Goal: Information Seeking & Learning: Compare options

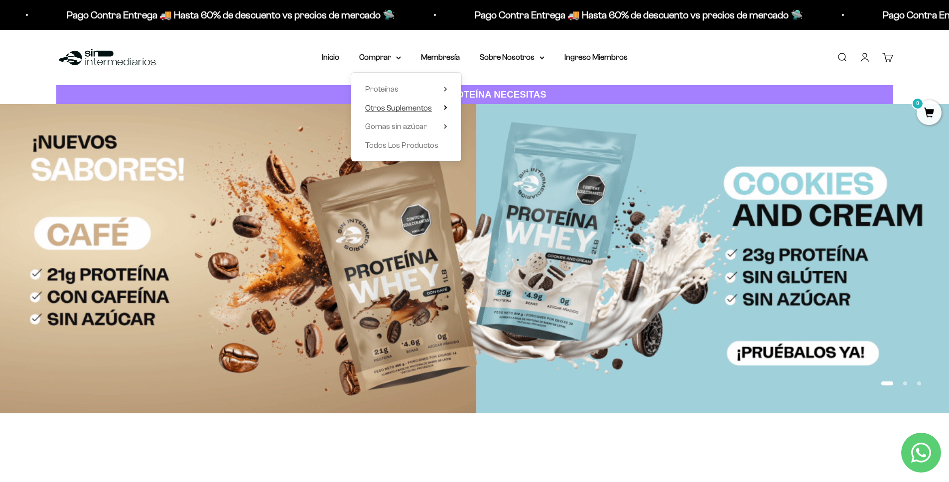
click at [408, 109] on span "Otros Suplementos" at bounding box center [398, 108] width 67 height 8
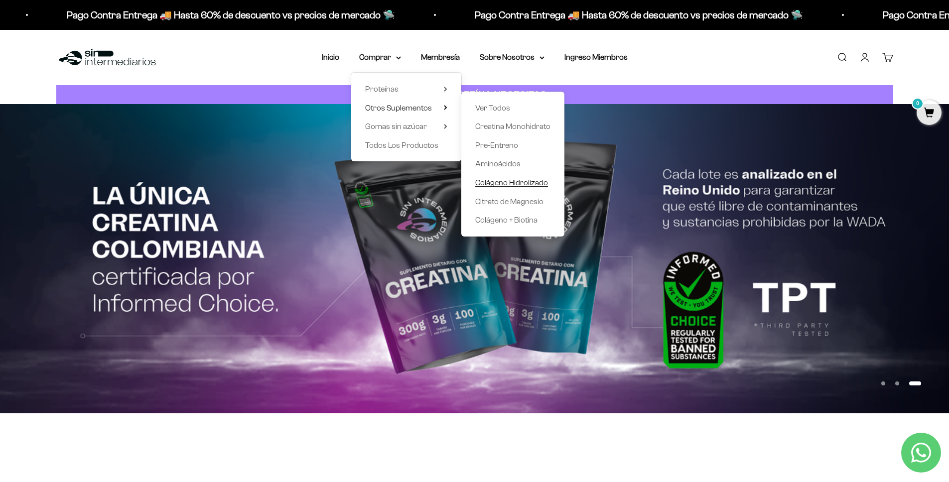
click at [531, 182] on span "Colágeno Hidrolizado" at bounding box center [511, 182] width 73 height 8
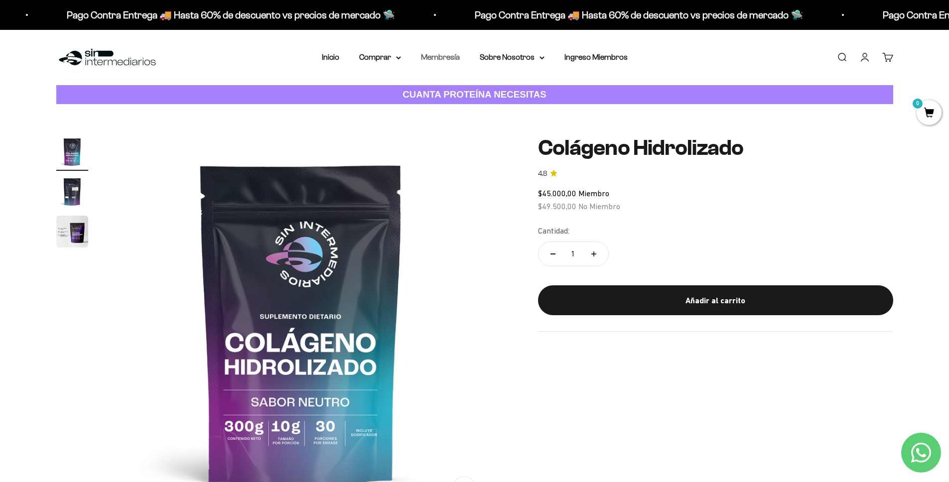
click at [452, 61] on link "Membresía" at bounding box center [440, 57] width 39 height 8
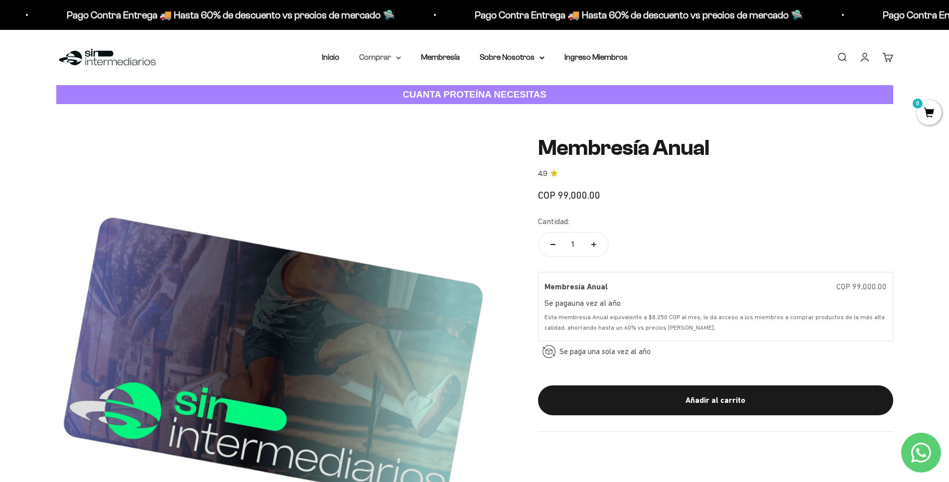
click at [387, 58] on summary "Comprar" at bounding box center [380, 57] width 42 height 13
click at [394, 90] on span "Proteínas" at bounding box center [381, 89] width 33 height 8
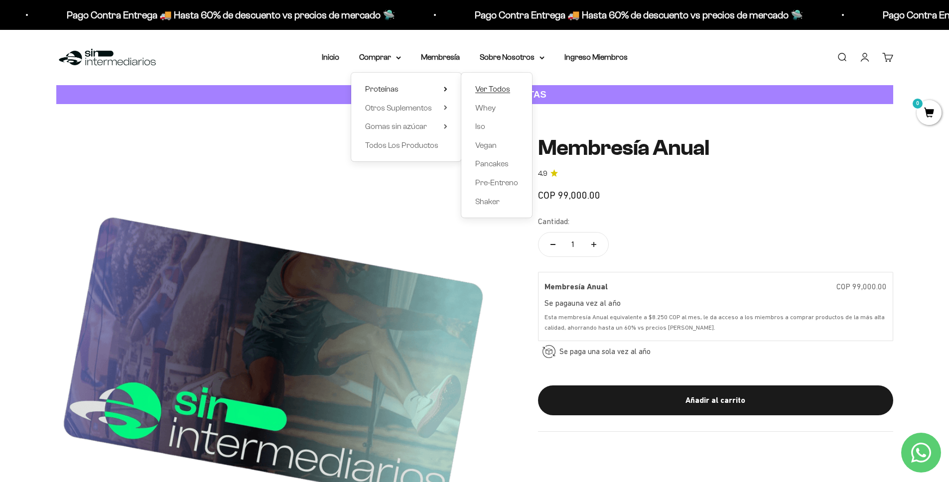
click at [495, 88] on span "Ver Todos" at bounding box center [492, 89] width 35 height 8
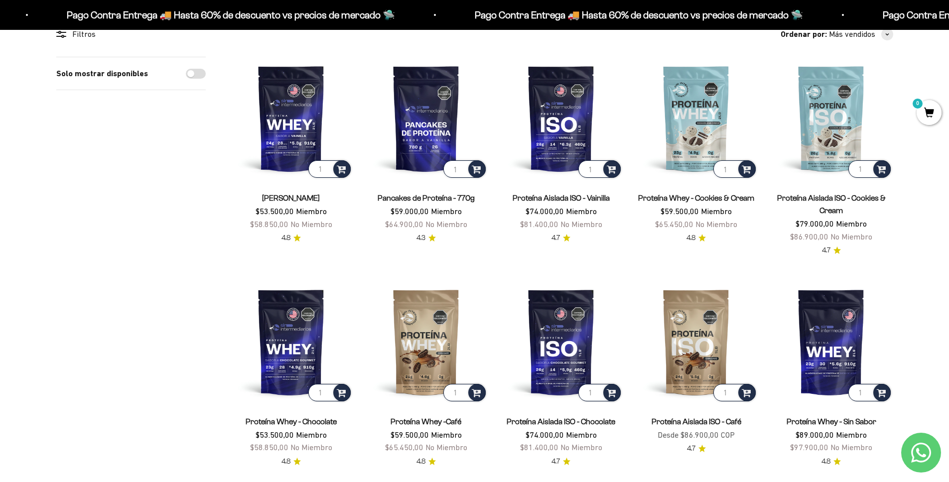
scroll to position [85, 0]
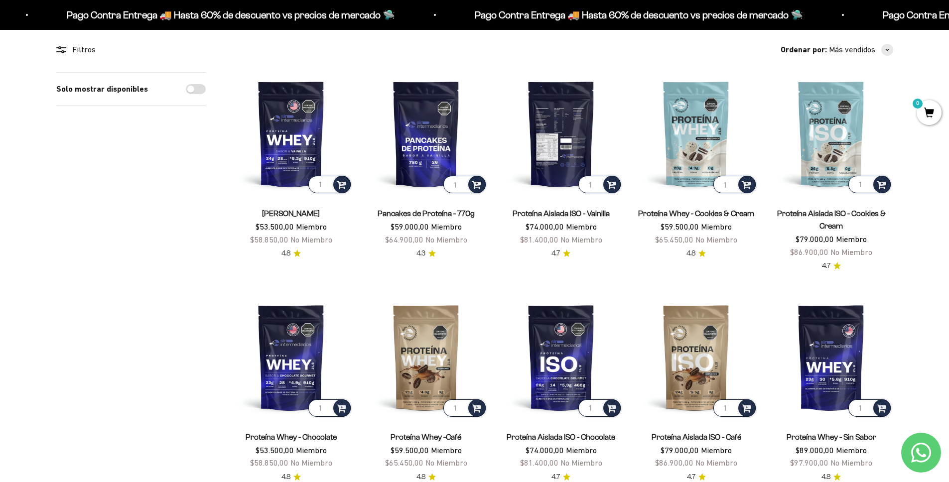
click at [558, 115] on img at bounding box center [561, 133] width 123 height 123
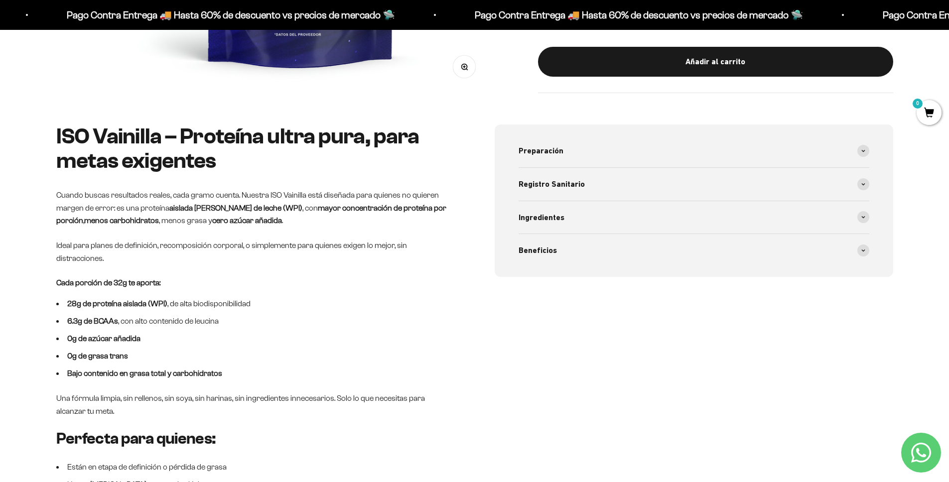
scroll to position [71, 0]
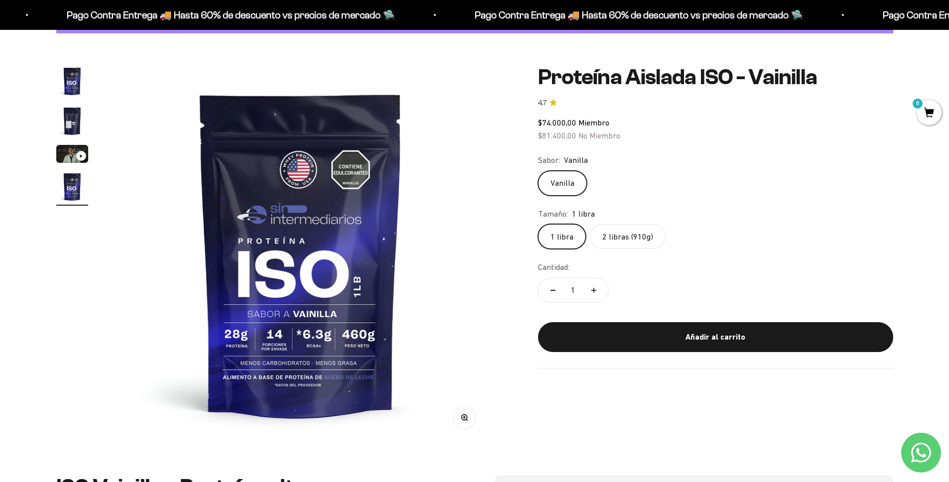
click at [639, 236] on label "2 libras (910g)" at bounding box center [628, 236] width 76 height 25
click at [538, 224] on input "2 libras (910g)" at bounding box center [538, 224] width 0 height 0
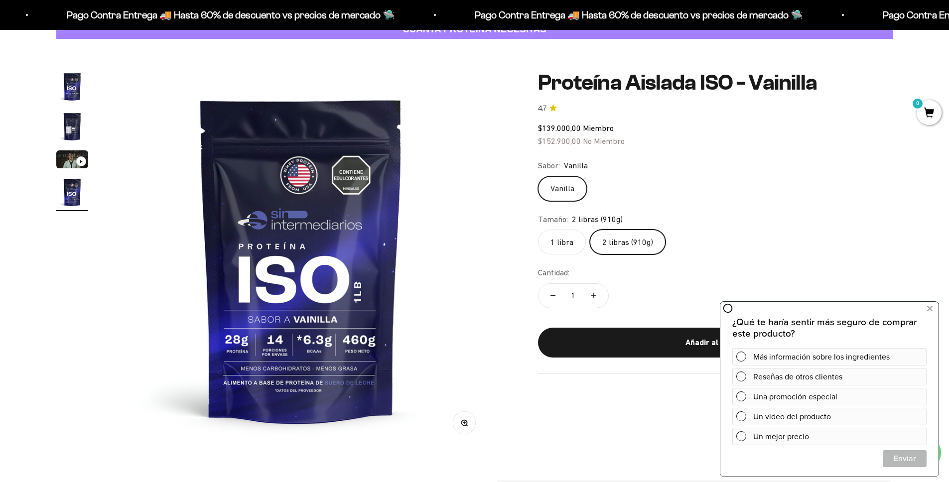
scroll to position [45, 0]
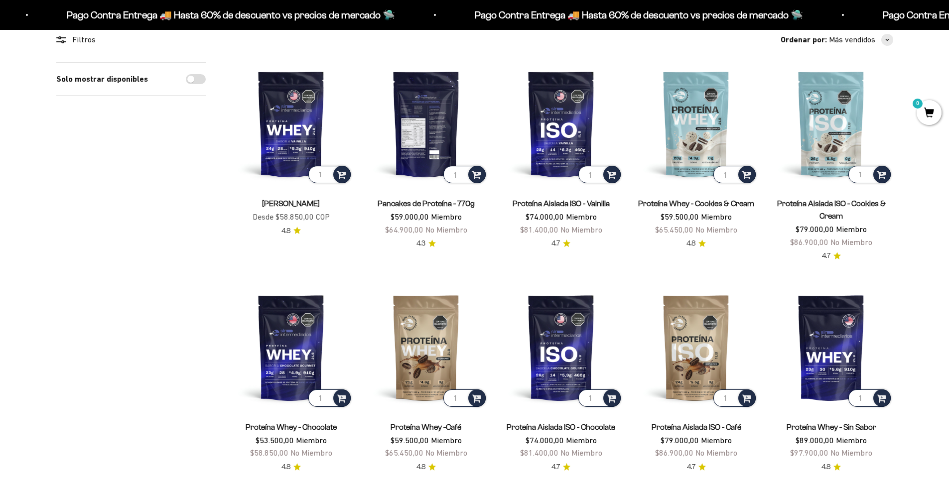
scroll to position [104, 0]
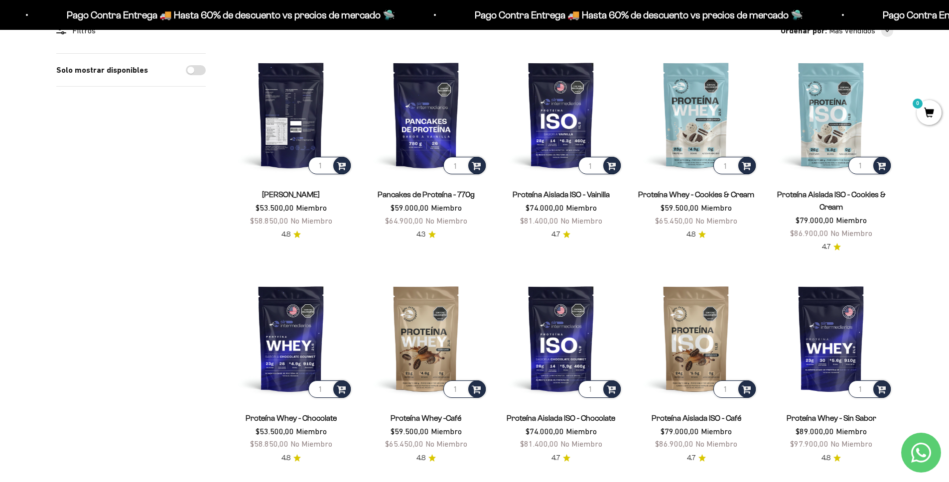
click at [282, 95] on img at bounding box center [291, 114] width 123 height 123
